Goal: Task Accomplishment & Management: Manage account settings

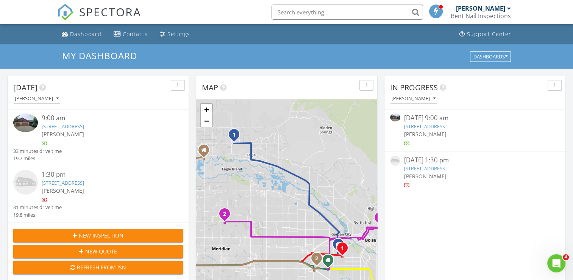
click at [298, 11] on input "text" at bounding box center [348, 12] width 152 height 15
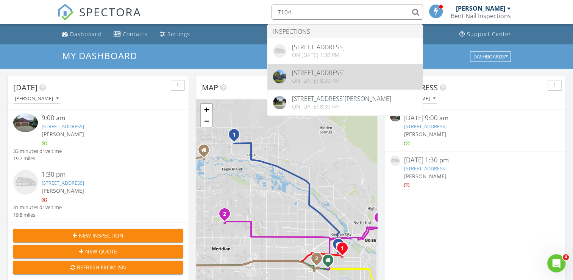
type input "7104"
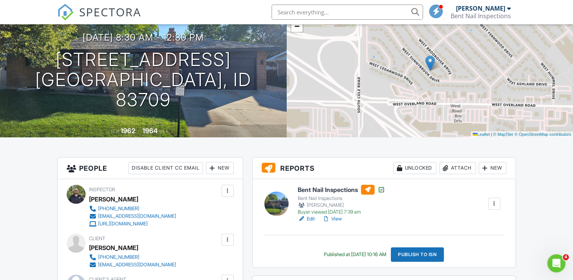
scroll to position [66, 0]
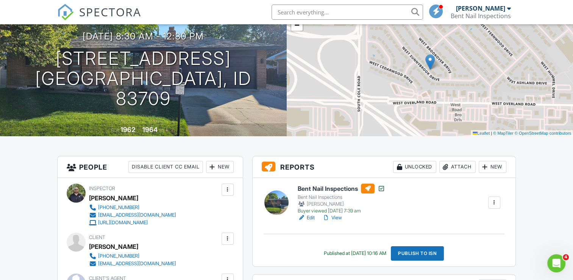
click at [497, 204] on div at bounding box center [495, 203] width 8 height 8
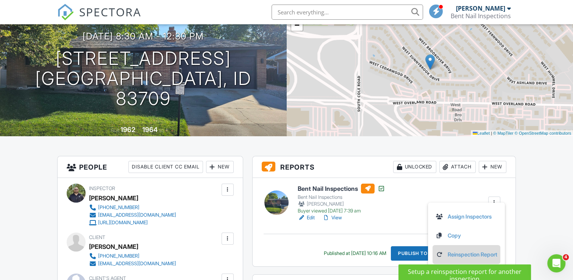
click at [477, 255] on link "Reinspection Report" at bounding box center [467, 254] width 62 height 8
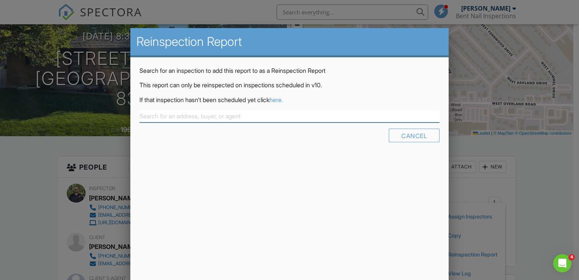
click at [353, 117] on input "text" at bounding box center [289, 116] width 300 height 13
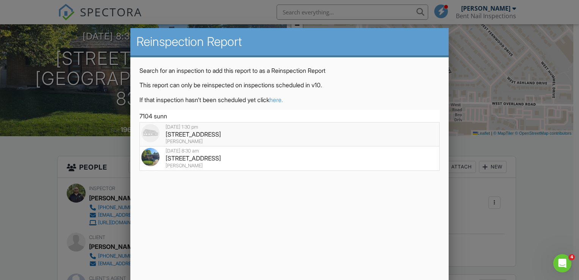
click at [236, 136] on div "[STREET_ADDRESS]" at bounding box center [289, 134] width 296 height 8
type input "[STREET_ADDRESS]"
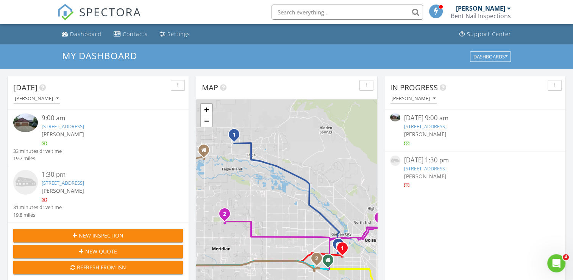
click at [427, 166] on link "7104 Sunnybrook Dr, Boise, ID 83709" at bounding box center [425, 168] width 42 height 7
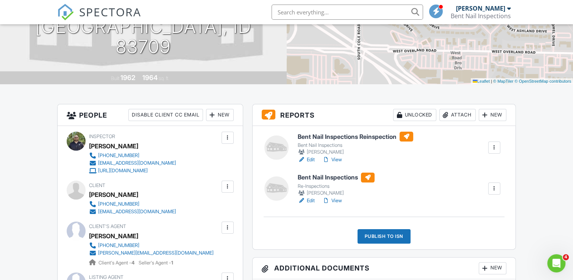
click at [497, 189] on div at bounding box center [495, 189] width 8 height 8
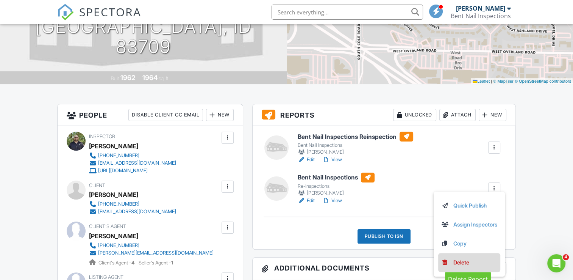
click at [470, 263] on link "Delete" at bounding box center [470, 262] width 56 height 8
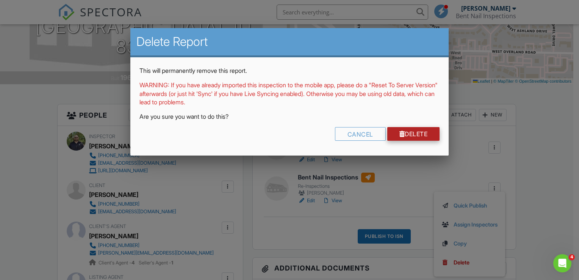
click at [426, 127] on link "Delete" at bounding box center [413, 134] width 53 height 14
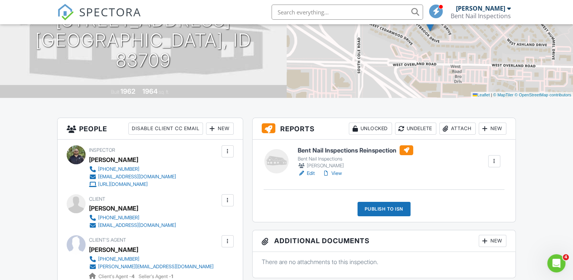
scroll to position [105, 0]
click at [312, 173] on link "Edit" at bounding box center [306, 173] width 17 height 8
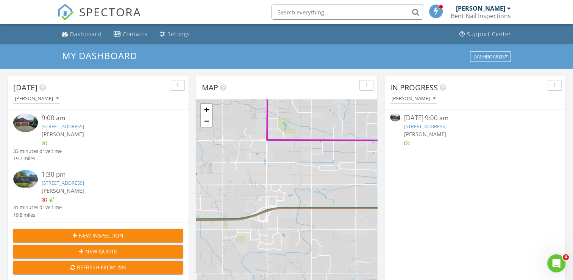
click at [447, 125] on link "1026 South River Stone Drive, Nampa, ID 83686" at bounding box center [425, 126] width 42 height 7
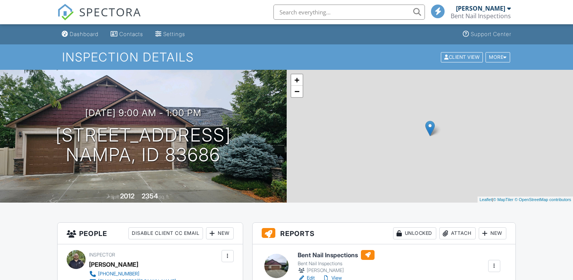
click at [312, 222] on h3 "Reports Unlocked Attach New" at bounding box center [384, 233] width 263 height 22
click at [311, 222] on h3 "Reports Unlocked Attach New" at bounding box center [384, 233] width 263 height 22
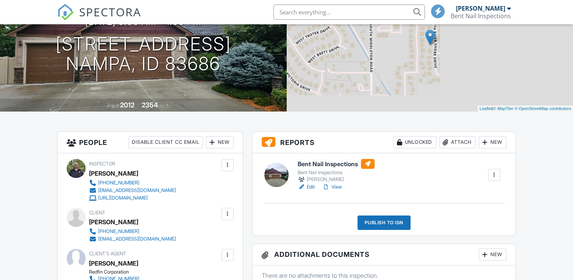
scroll to position [91, 0]
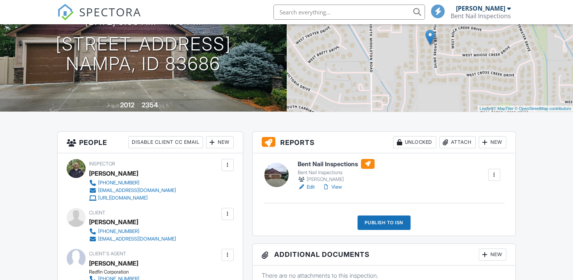
click at [311, 186] on link "Edit" at bounding box center [306, 187] width 17 height 8
